Goal: Communication & Community: Answer question/provide support

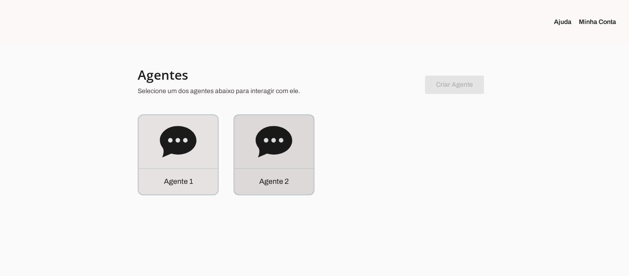
click at [286, 137] on icon at bounding box center [274, 141] width 36 height 31
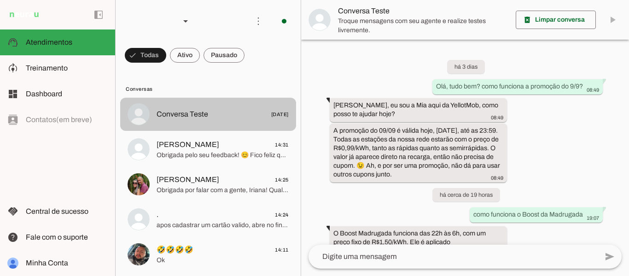
scroll to position [64, 0]
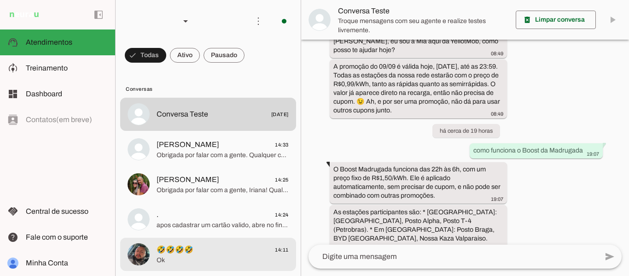
click at [201, 245] on span "🤣🤣🤣🤣 14:11" at bounding box center [223, 250] width 132 height 12
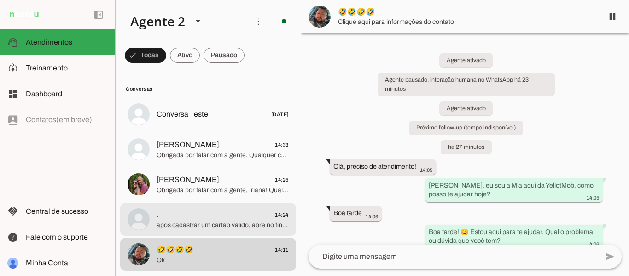
click at [181, 221] on span "apos cadastrar um cartão valido, abre no final da recarga a opção via pix" at bounding box center [223, 225] width 132 height 9
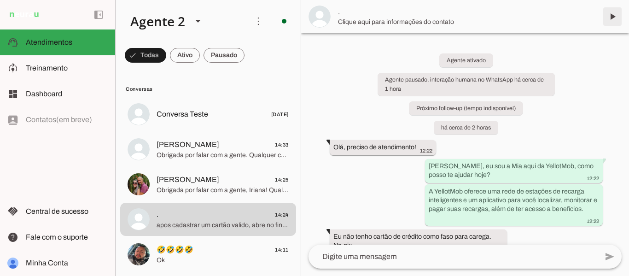
click at [610, 17] on span at bounding box center [612, 17] width 22 height 22
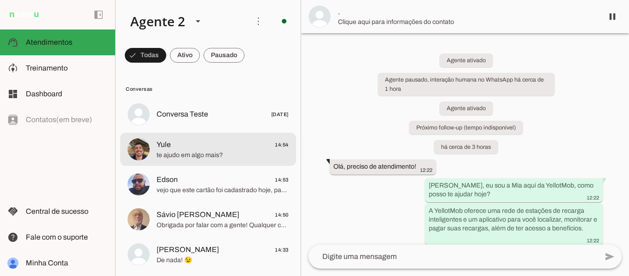
click at [198, 153] on span "te ajudo em algo mais?" at bounding box center [223, 155] width 132 height 9
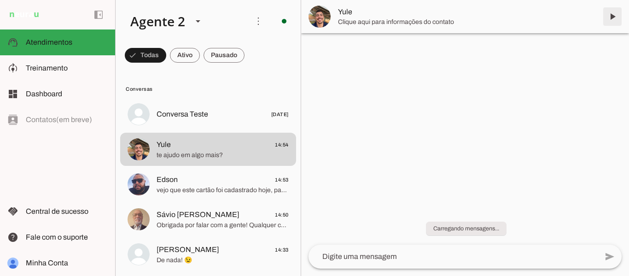
click at [611, 17] on span at bounding box center [612, 17] width 22 height 22
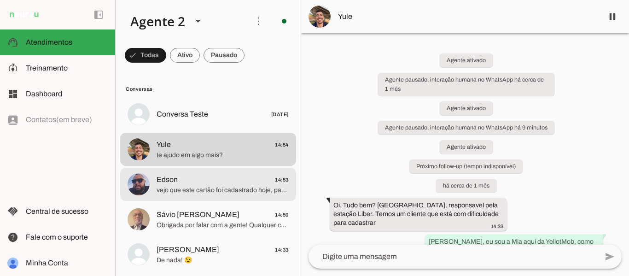
click at [226, 187] on span "vejo que este cartão foi cadastrado hoje, para confirmar o cartão, é cobrado um…" at bounding box center [223, 190] width 132 height 9
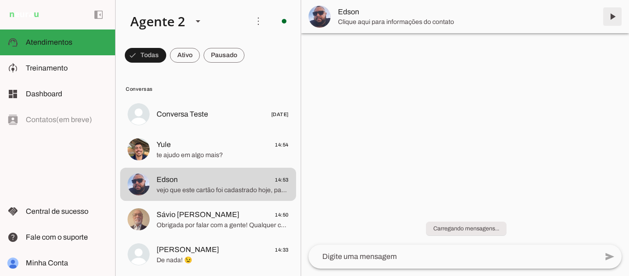
click at [610, 15] on span at bounding box center [612, 17] width 22 height 22
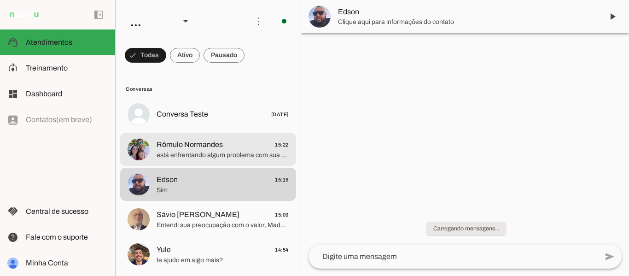
click at [229, 154] on span "está enfrentando algum problema com sua recarga?" at bounding box center [223, 155] width 132 height 9
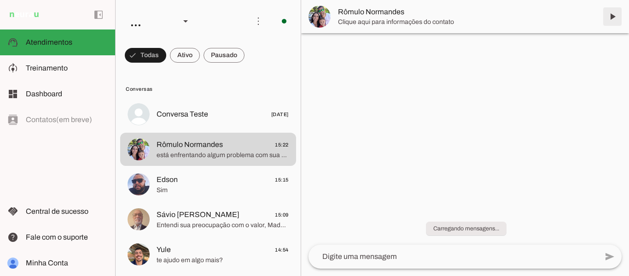
click at [611, 17] on span at bounding box center [612, 17] width 22 height 22
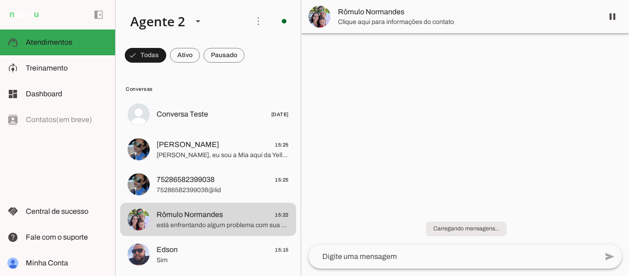
click at [627, 238] on div "Carregando mensagens..." at bounding box center [465, 222] width 328 height 43
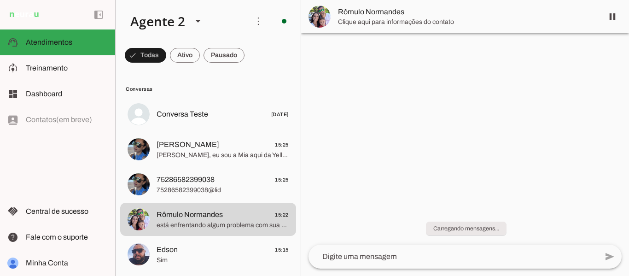
click at [627, 238] on div "Carregando mensagens..." at bounding box center [465, 222] width 328 height 43
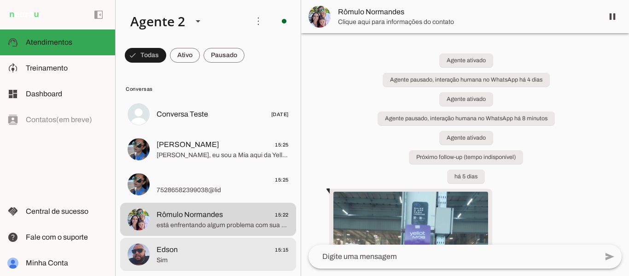
click at [186, 264] on span "Sim" at bounding box center [223, 260] width 132 height 9
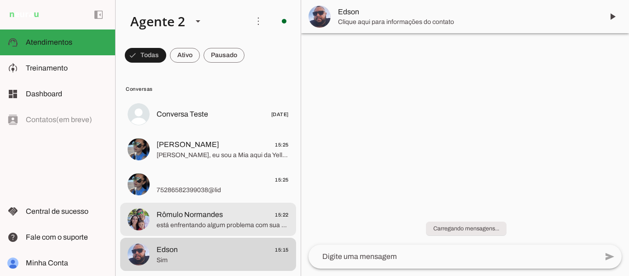
click at [198, 222] on span "está enfrentando algum problema com sua recarga?" at bounding box center [223, 225] width 132 height 9
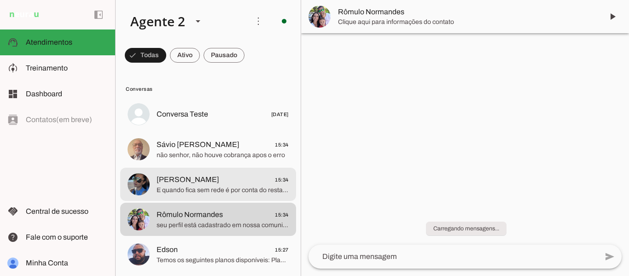
click at [233, 154] on span "não senhor, não houve cobrança apos o erro" at bounding box center [223, 155] width 132 height 9
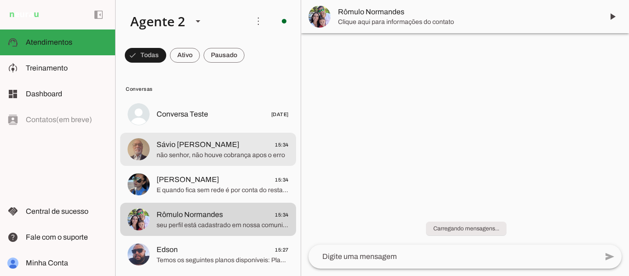
click at [233, 154] on span "não senhor, não houve cobrança apos o erro" at bounding box center [223, 155] width 132 height 9
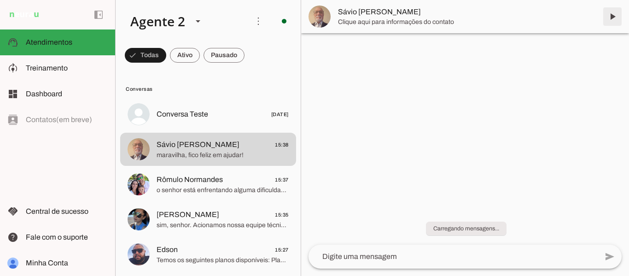
click at [613, 15] on span at bounding box center [612, 17] width 22 height 22
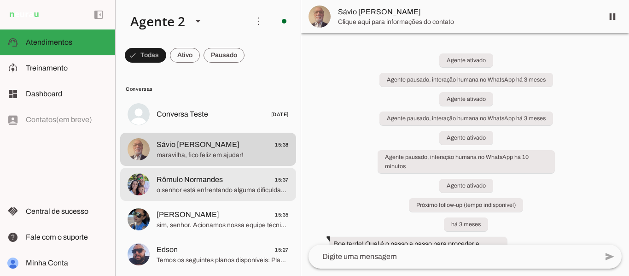
click at [222, 195] on div at bounding box center [223, 184] width 132 height 23
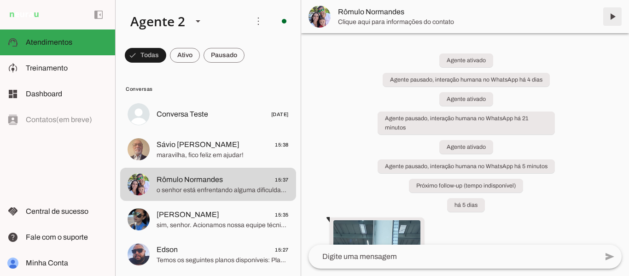
scroll to position [2778, 0]
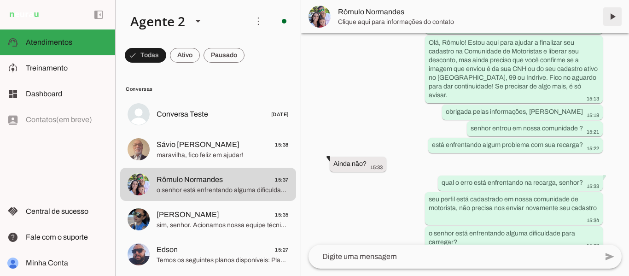
click at [611, 20] on span at bounding box center [612, 17] width 22 height 22
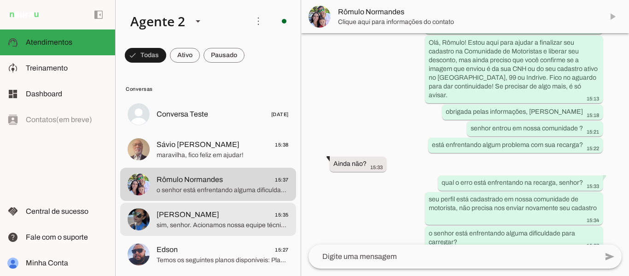
click at [229, 227] on span "sim, senhor. Acionamos nossa equipe técnica do local para correção" at bounding box center [223, 225] width 132 height 9
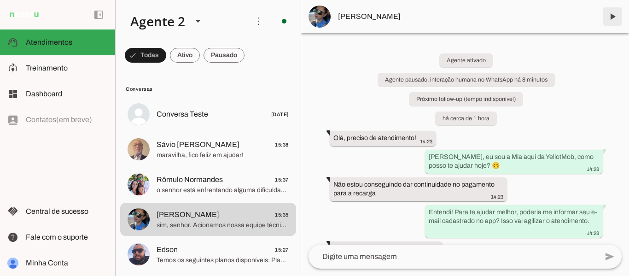
click at [615, 13] on span at bounding box center [612, 17] width 22 height 22
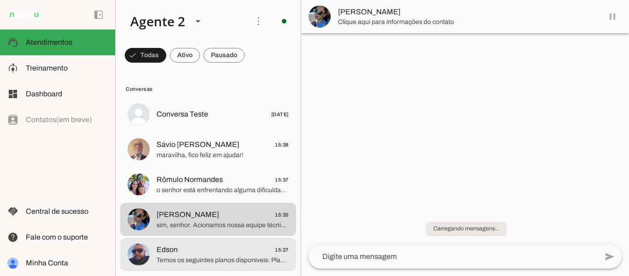
click at [208, 248] on span "Edson 15:27" at bounding box center [223, 250] width 132 height 12
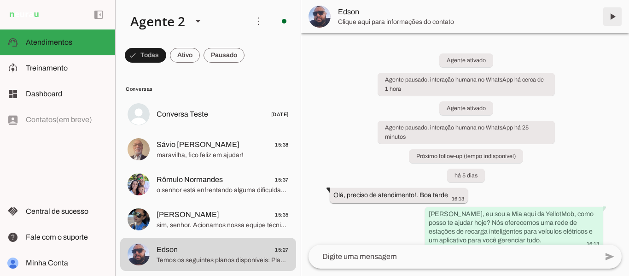
click at [612, 14] on span at bounding box center [612, 17] width 22 height 22
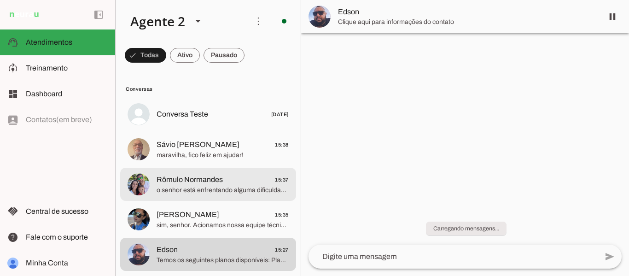
click at [200, 220] on span "[PERSON_NAME]" at bounding box center [188, 214] width 63 height 11
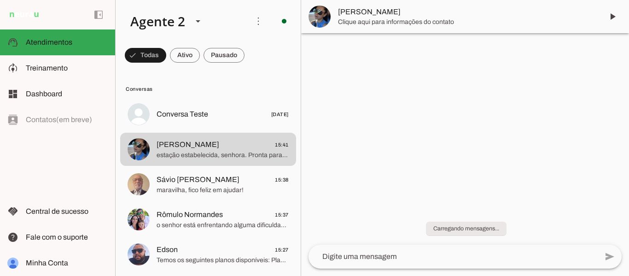
scroll to position [998, 0]
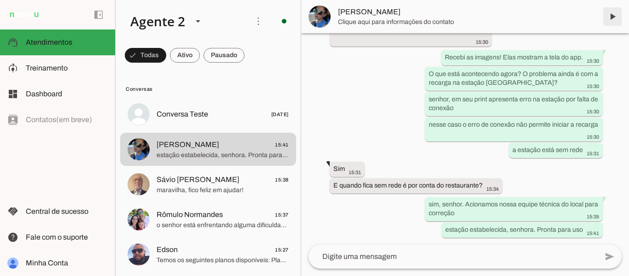
click at [612, 12] on span at bounding box center [612, 17] width 22 height 22
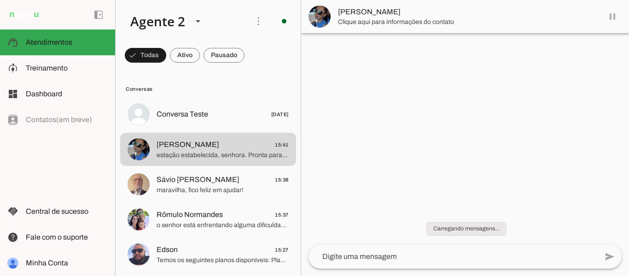
scroll to position [0, 0]
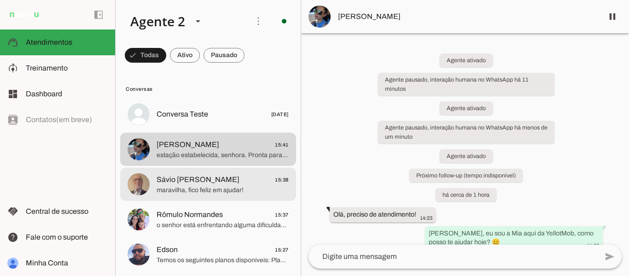
click at [226, 175] on span "Sávio [PERSON_NAME]" at bounding box center [198, 179] width 83 height 11
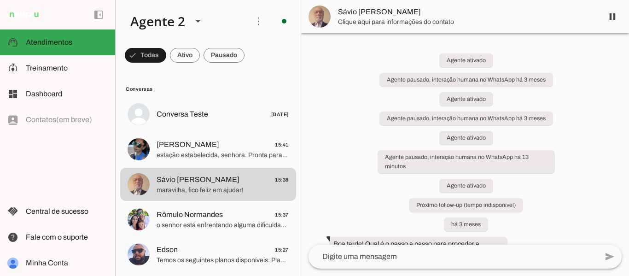
scroll to position [1665, 0]
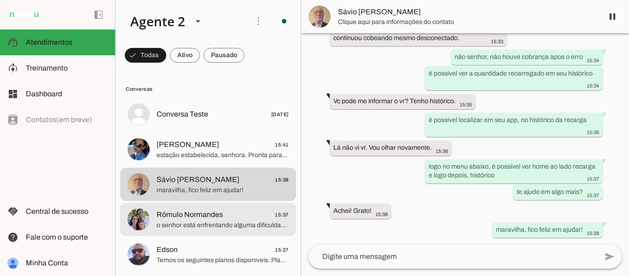
click at [214, 226] on span "o senhor está enfrentando alguma dificuldade para carregar?" at bounding box center [223, 225] width 132 height 9
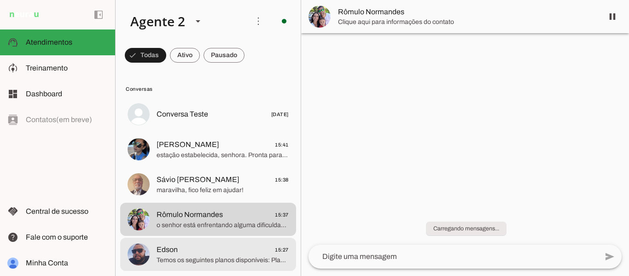
scroll to position [2797, 0]
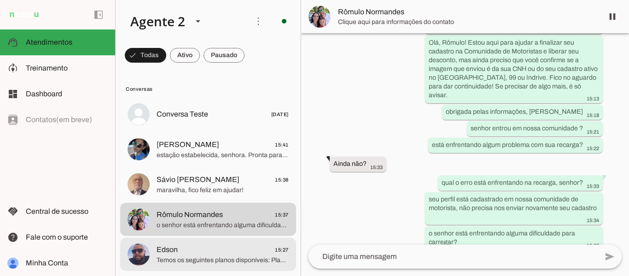
click at [203, 260] on span "Temos os seguintes planos disponíveis: Plano Charge → 50 pontos | R$ 50,00 Plan…" at bounding box center [223, 260] width 132 height 9
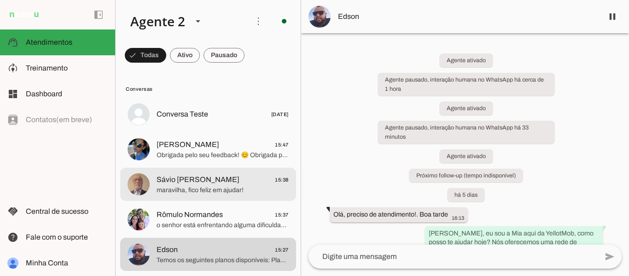
click at [208, 192] on span "maravilha, fico feliz em ajudar!" at bounding box center [223, 190] width 132 height 9
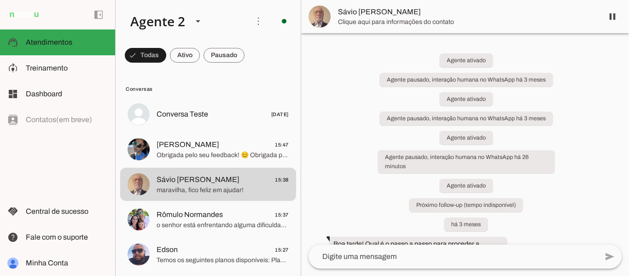
click at [624, 238] on div "Agente ativado Agente pausado, interação humana no WhatsApp há 3 meses Agente a…" at bounding box center [465, 138] width 328 height 211
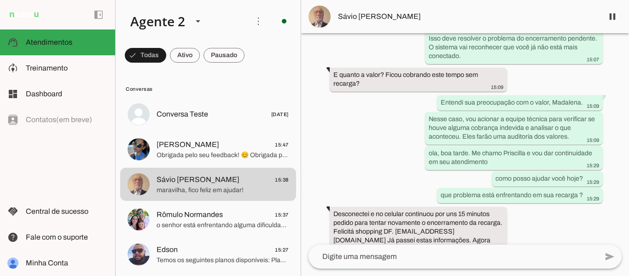
scroll to position [1665, 0]
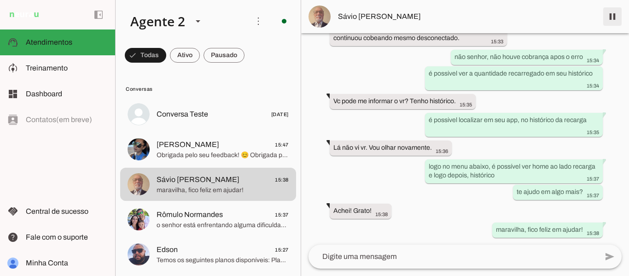
click at [616, 20] on span at bounding box center [612, 17] width 22 height 22
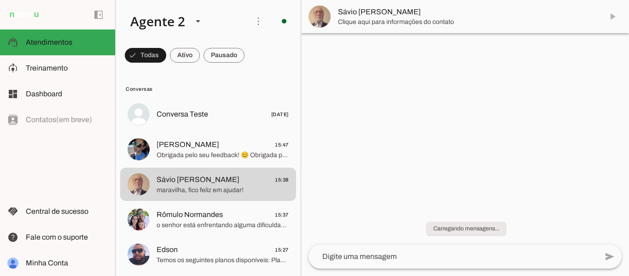
scroll to position [0, 0]
click at [616, 20] on md-item "Sávio [PERSON_NAME]" at bounding box center [465, 16] width 328 height 33
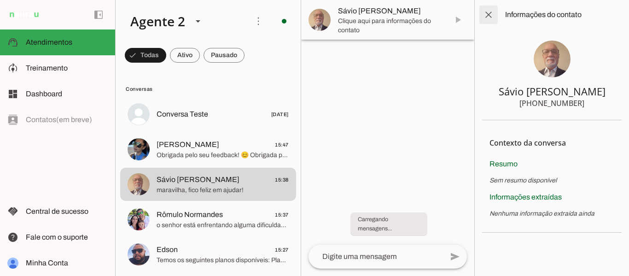
click at [492, 7] on span at bounding box center [488, 15] width 22 height 22
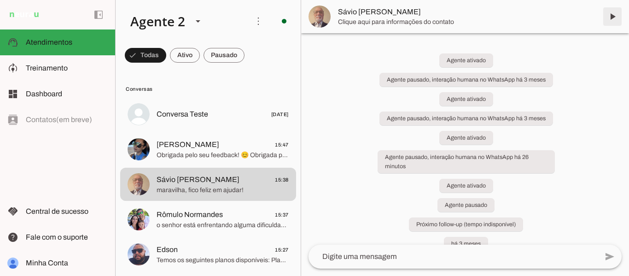
click at [613, 15] on span at bounding box center [612, 17] width 22 height 22
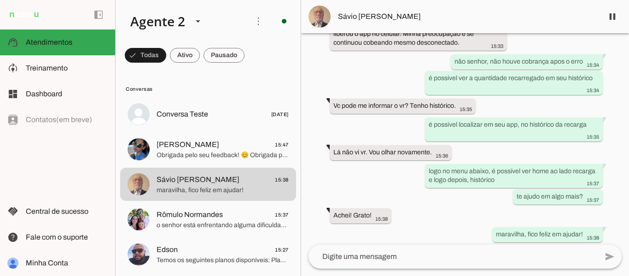
scroll to position [1704, 0]
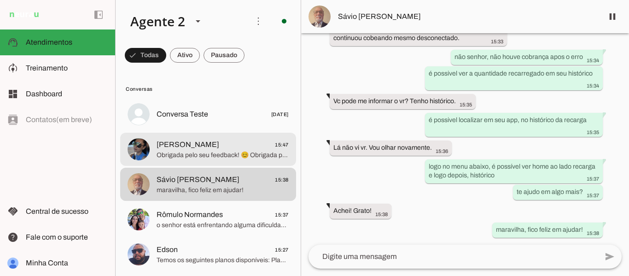
click at [193, 152] on span "Obrigada pelo seu feedback! 😊 Obrigada por falar com a gente. Qualquer coisa, é…" at bounding box center [223, 155] width 132 height 9
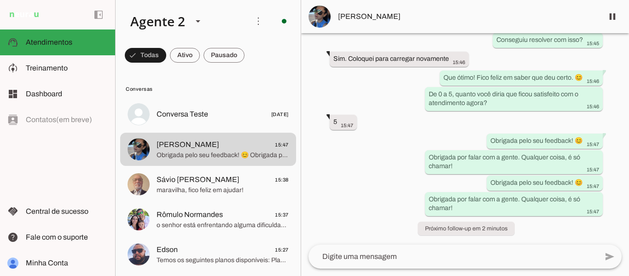
scroll to position [1252, 0]
drag, startPoint x: 456, startPoint y: 205, endPoint x: 418, endPoint y: 193, distance: 39.2
click at [418, 193] on div "Agente ativado há cerca de 2 horas Olá, preciso de atendimento! 14:23 [PERSON_N…" at bounding box center [465, 138] width 328 height 211
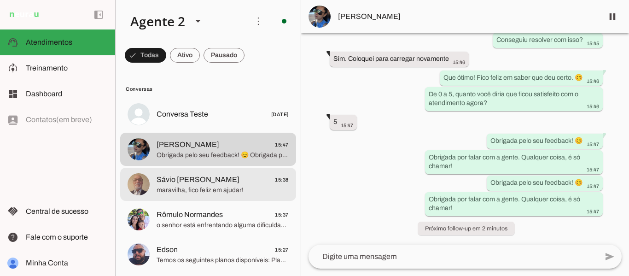
click at [192, 198] on md-item "Sávio [PERSON_NAME] 15:38 maravilha, fico feliz em ajudar!" at bounding box center [208, 184] width 176 height 33
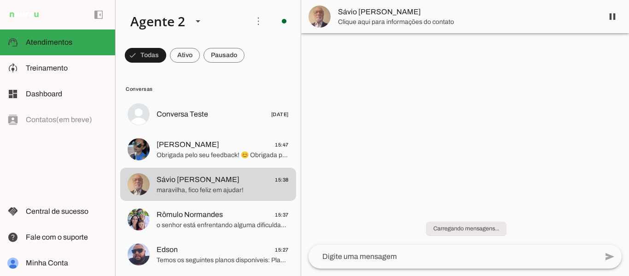
click at [401, 260] on textarea at bounding box center [452, 256] width 289 height 11
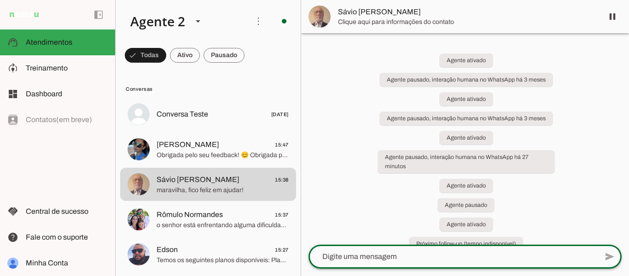
type textarea "Obrigada por falar com a gente. Qualquer coisa, é só chamar!"
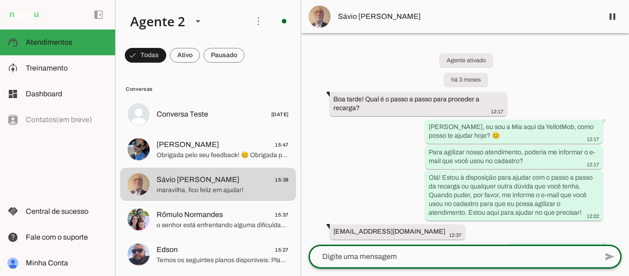
click at [620, 240] on div "Agente ativado há 3 meses Boa tarde! Qual é o passo a passo para proceder a rec…" at bounding box center [465, 138] width 328 height 211
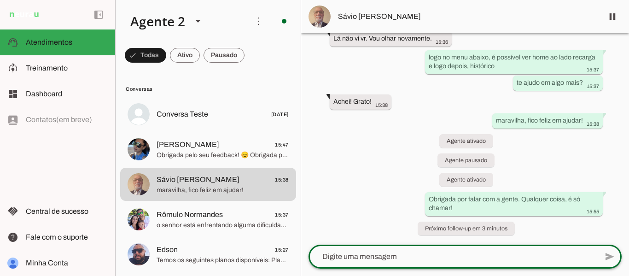
scroll to position [1750, 0]
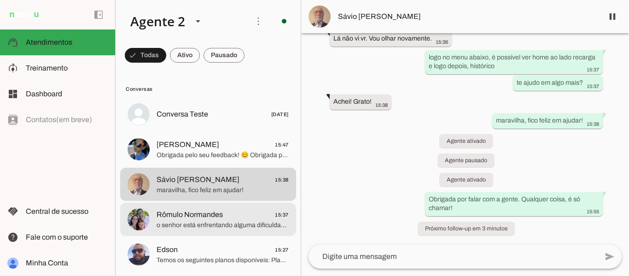
click at [227, 219] on span "Rômulo Normandes 15:37" at bounding box center [223, 215] width 132 height 12
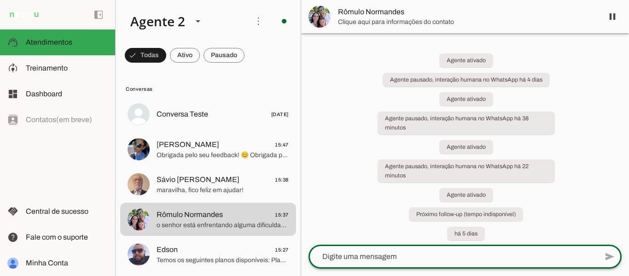
click at [383, 256] on textarea at bounding box center [452, 256] width 289 height 11
type textarea "Obrigada por falar com a gente. Qualquer coisa, é só chamar!"
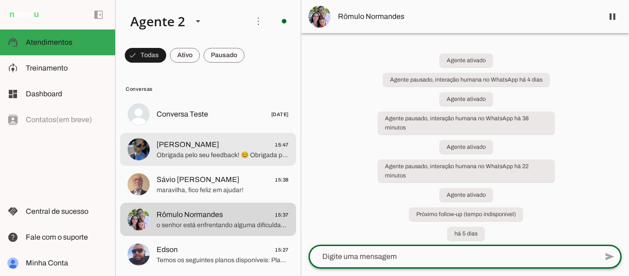
click at [198, 157] on span "Obrigada pelo seu feedback! 😊 Obrigada por falar com a gente. Qualquer coisa, é…" at bounding box center [223, 155] width 132 height 9
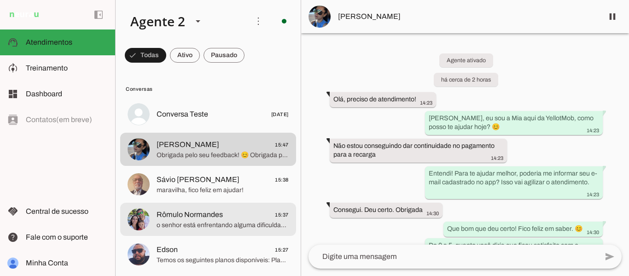
click at [220, 221] on span "o senhor está enfrentando alguma dificuldade para carregar?" at bounding box center [223, 225] width 132 height 9
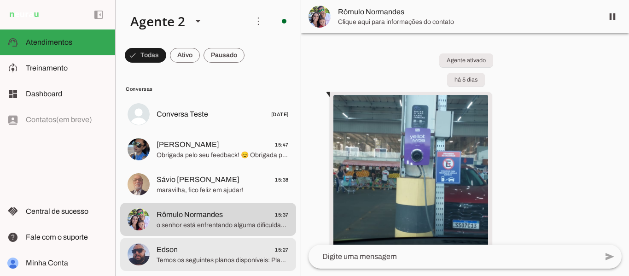
click at [198, 263] on span "Temos os seguintes planos disponíveis: Plano Charge → 50 pontos | R$ 50,00 Plan…" at bounding box center [223, 260] width 132 height 9
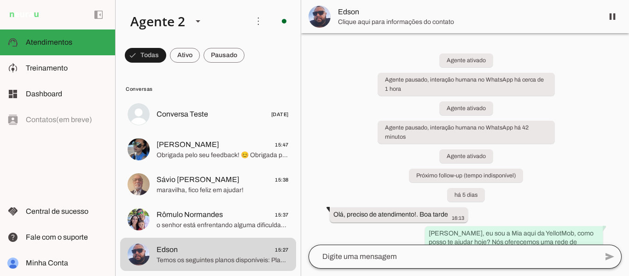
scroll to position [3011, 0]
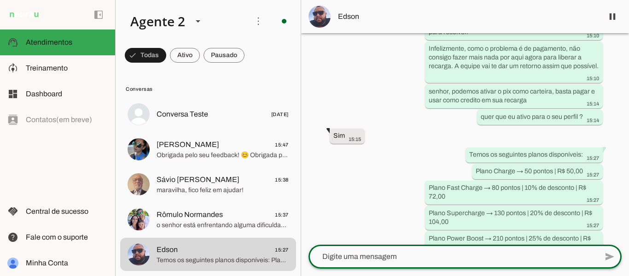
click at [472, 256] on textarea at bounding box center [452, 256] width 289 height 11
type textarea "Obrigada por falar com a gente. Qualquer coisa, é só chamar!"
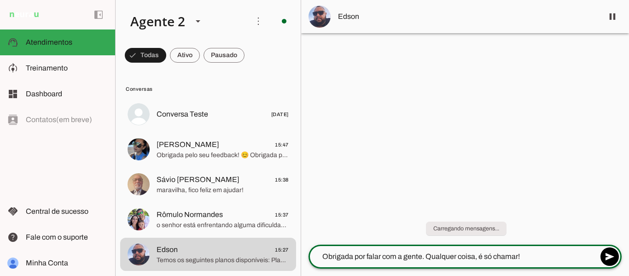
scroll to position [0, 0]
